Goal: Information Seeking & Learning: Obtain resource

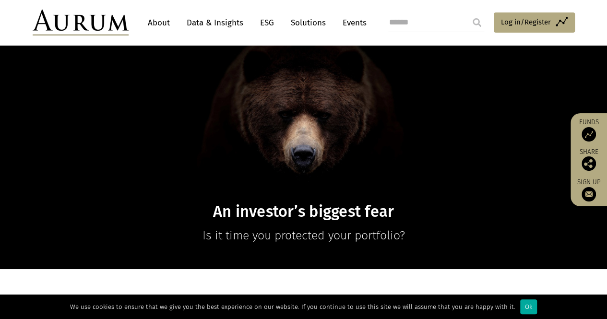
scroll to position [192, 0]
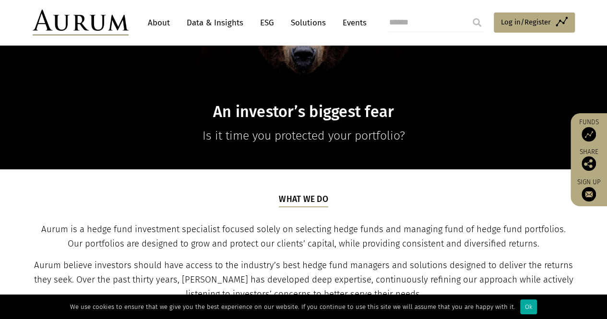
click at [217, 22] on link "Data & Insights" at bounding box center [215, 23] width 66 height 18
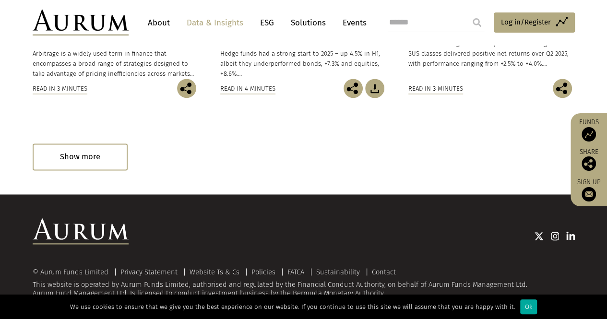
scroll to position [688, 0]
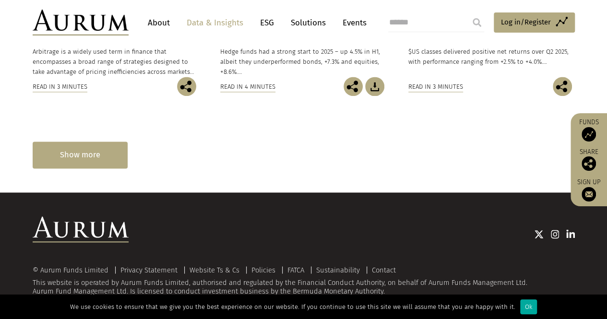
click at [118, 162] on div "Show more" at bounding box center [80, 155] width 95 height 26
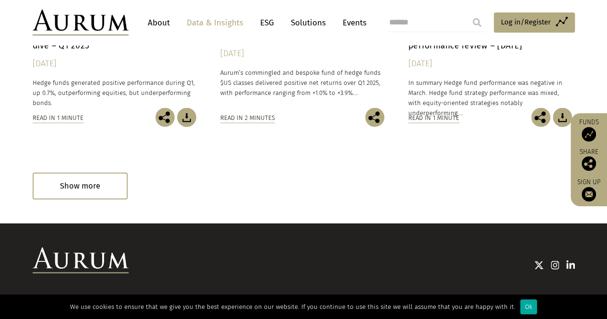
scroll to position [1120, 0]
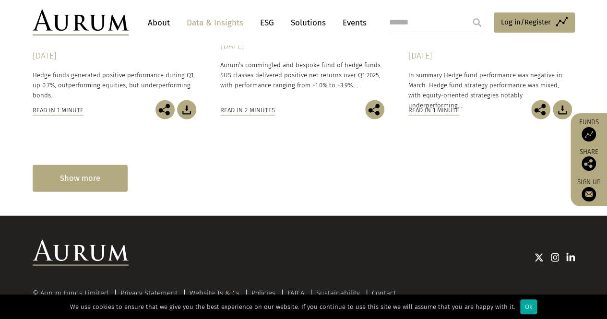
click at [113, 171] on div "Show more" at bounding box center [80, 178] width 95 height 26
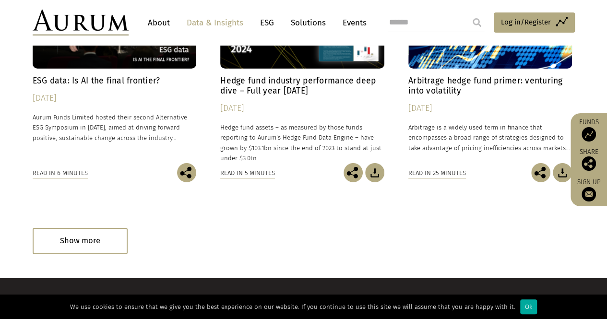
scroll to position [1583, 0]
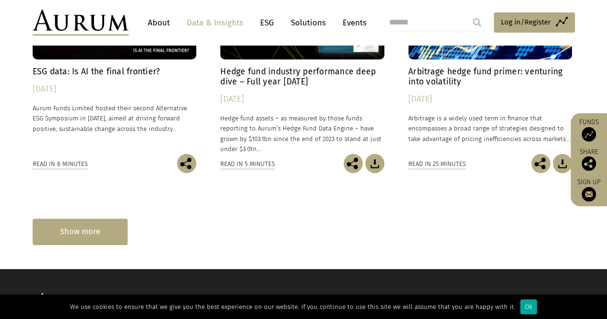
click at [67, 222] on div "Show more" at bounding box center [80, 232] width 95 height 26
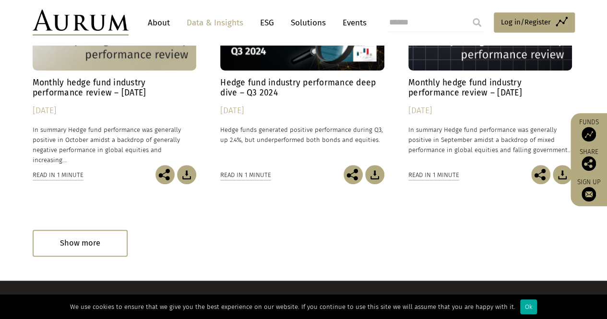
scroll to position [2063, 0]
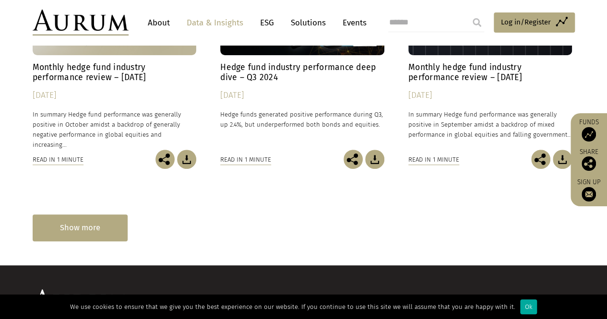
click at [91, 222] on div "Show more" at bounding box center [80, 228] width 95 height 26
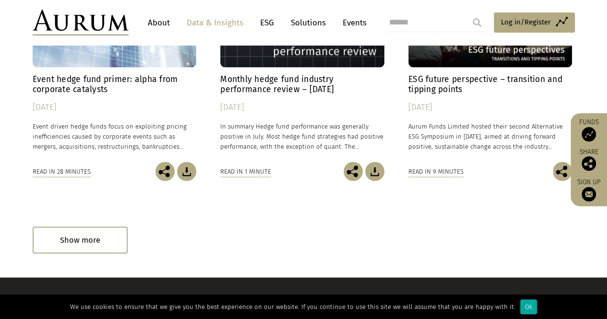
scroll to position [2543, 0]
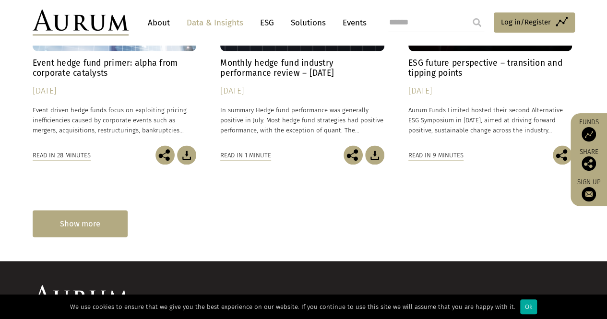
click at [99, 231] on div "Show more" at bounding box center [80, 223] width 95 height 26
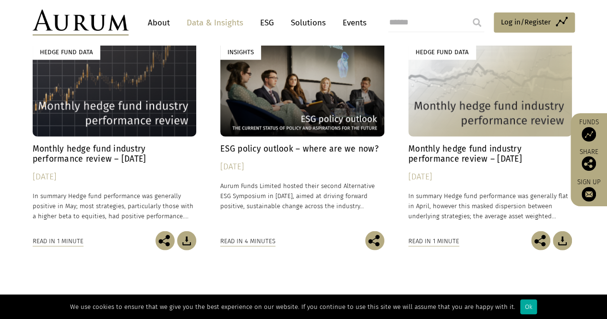
scroll to position [2975, 0]
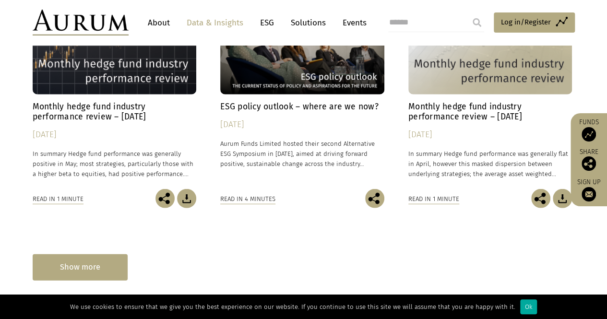
click at [98, 271] on div "Show more" at bounding box center [80, 267] width 95 height 26
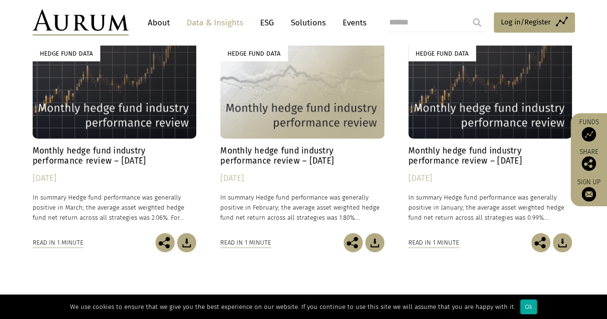
scroll to position [3503, 0]
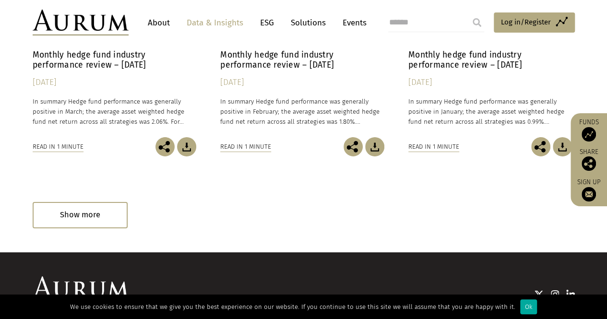
click at [100, 218] on div "Show more" at bounding box center [80, 215] width 95 height 26
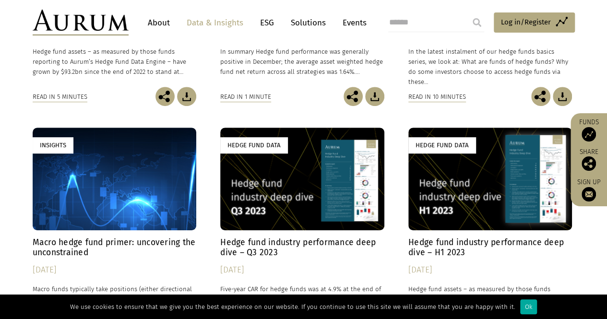
scroll to position [3935, 0]
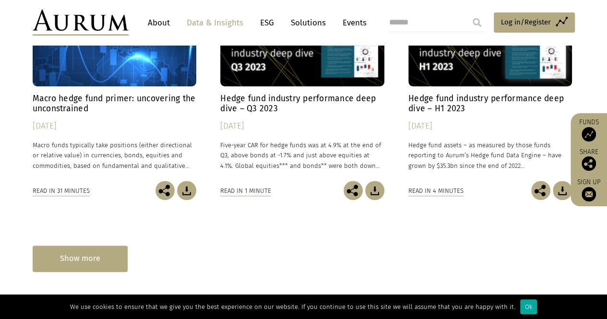
click at [104, 257] on div "Show more" at bounding box center [80, 259] width 95 height 26
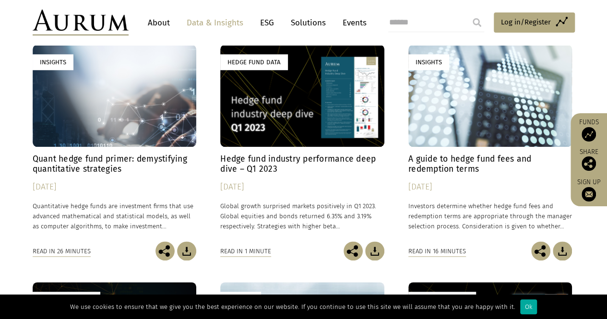
scroll to position [4127, 0]
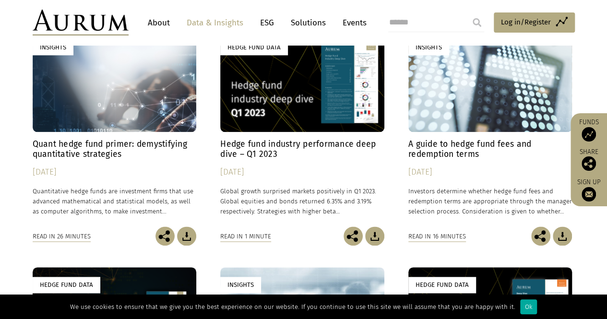
click at [119, 116] on div "Insights" at bounding box center [115, 81] width 164 height 102
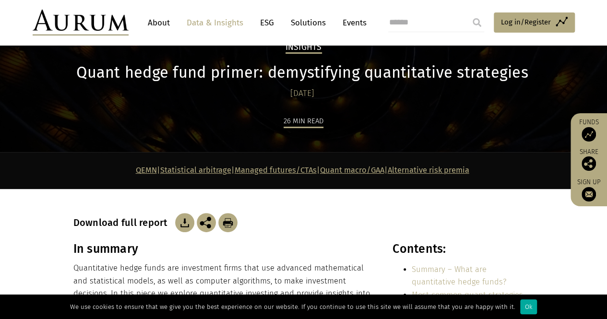
scroll to position [96, 0]
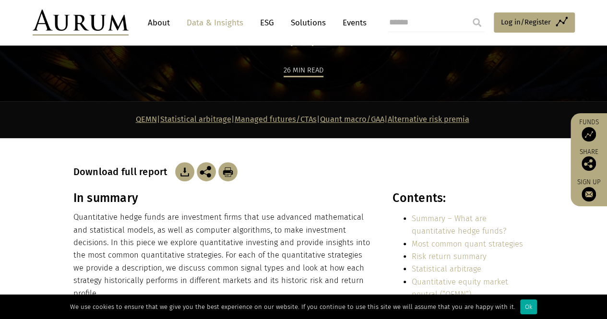
click at [179, 173] on img at bounding box center [184, 171] width 19 height 19
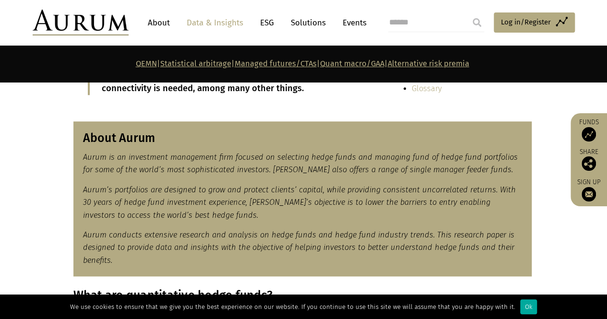
scroll to position [384, 0]
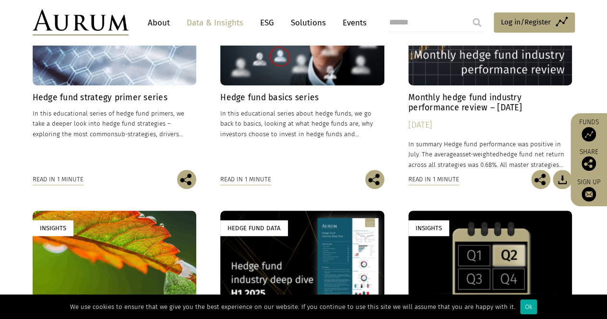
scroll to position [352, 0]
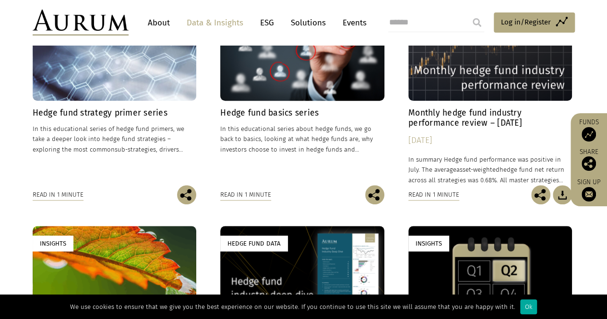
click at [146, 85] on div "Insights" at bounding box center [115, 49] width 164 height 102
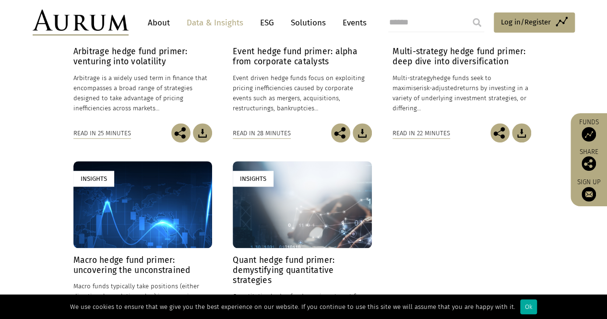
scroll to position [240, 0]
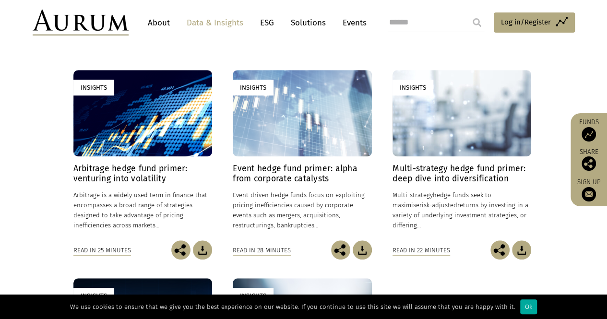
click at [291, 23] on link "Solutions" at bounding box center [308, 23] width 45 height 18
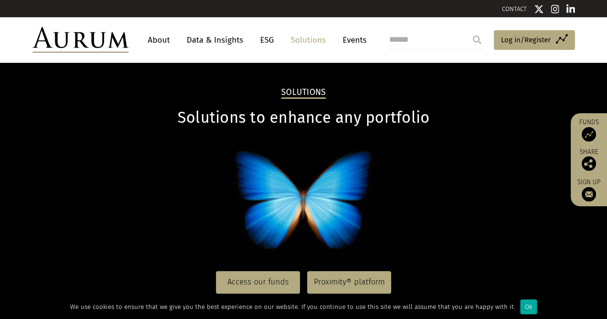
click at [162, 38] on link "About" at bounding box center [159, 40] width 32 height 18
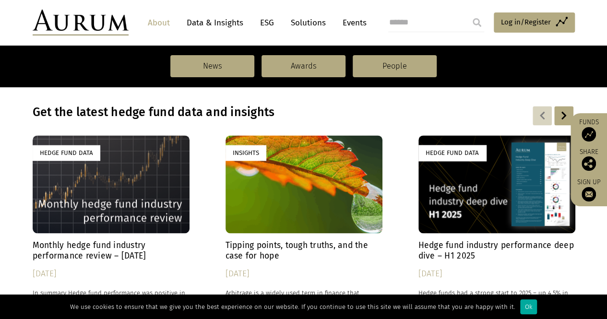
scroll to position [672, 0]
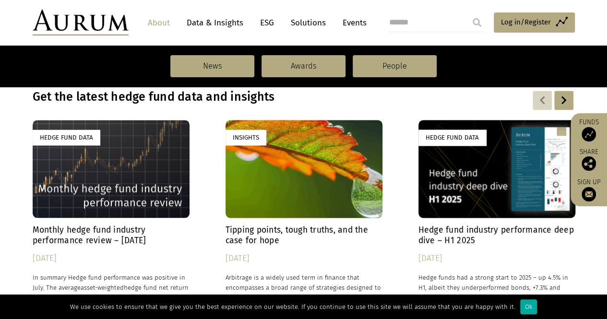
click at [145, 147] on div "Hedge Fund Data" at bounding box center [111, 169] width 157 height 98
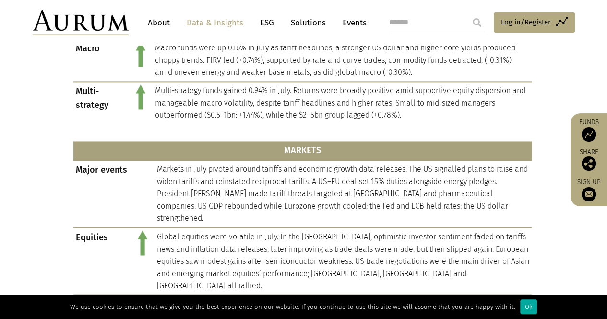
scroll to position [768, 0]
